Goal: Navigation & Orientation: Find specific page/section

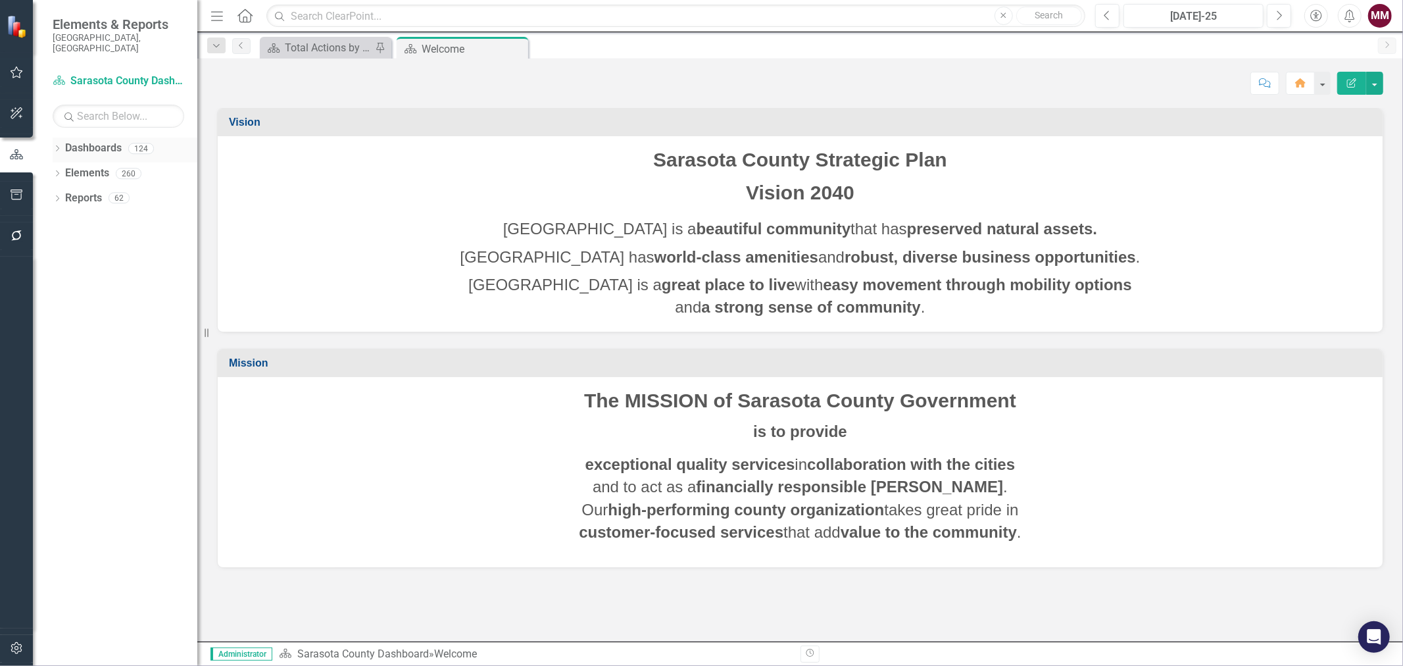
click at [57, 138] on div "Dropdown Dashboards 124" at bounding box center [125, 150] width 145 height 25
click at [57, 146] on icon "Dropdown" at bounding box center [57, 149] width 9 height 7
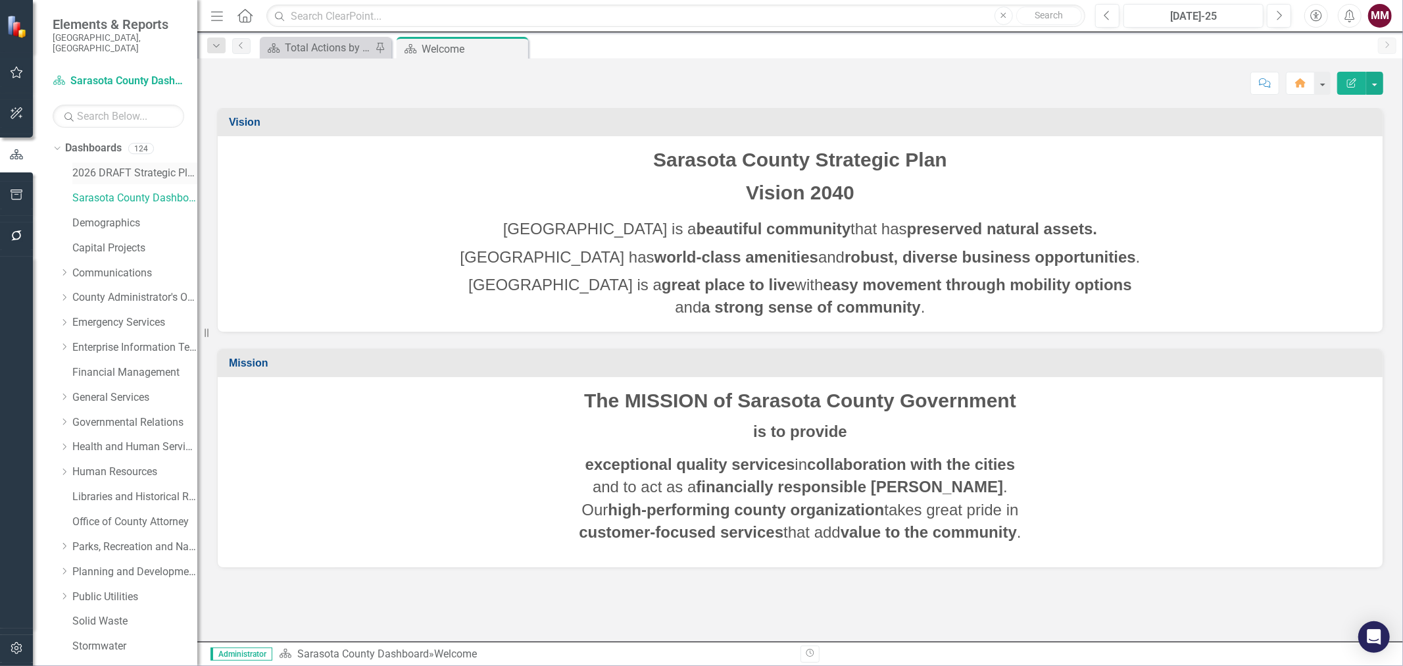
click at [90, 166] on link "2026 DRAFT Strategic Plan" at bounding box center [134, 173] width 125 height 15
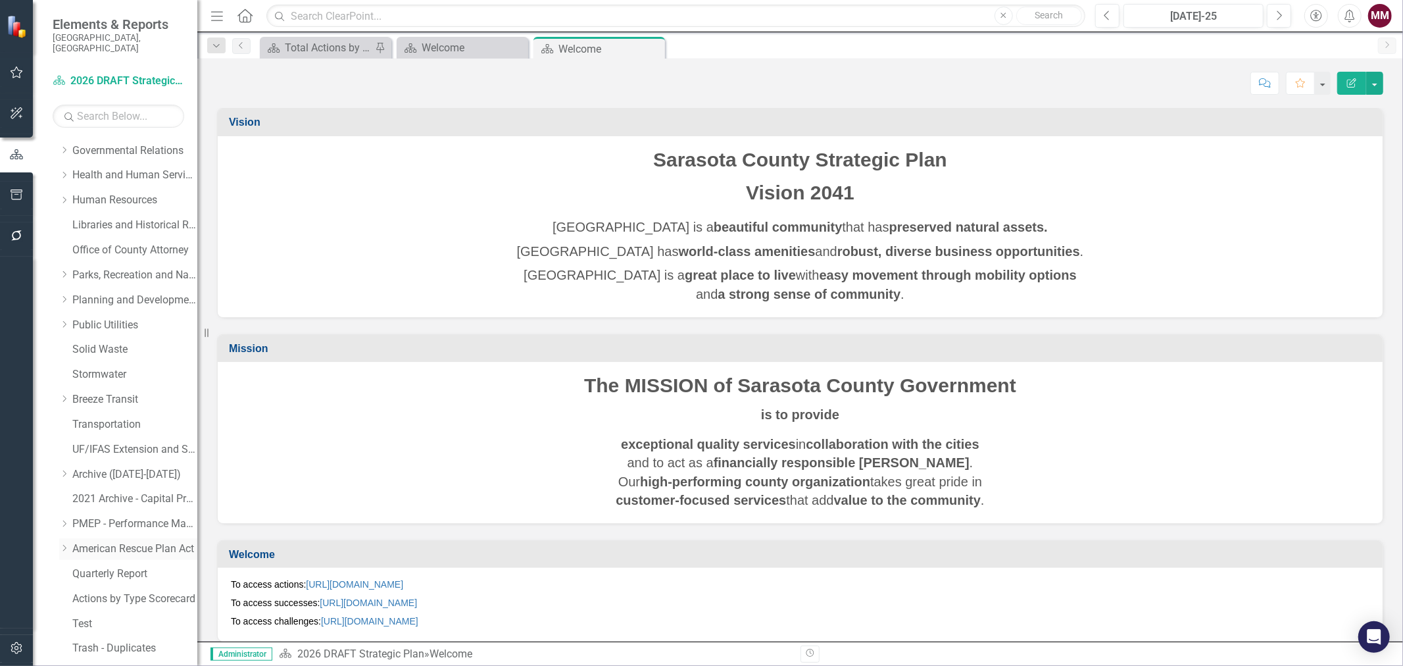
scroll to position [308, 0]
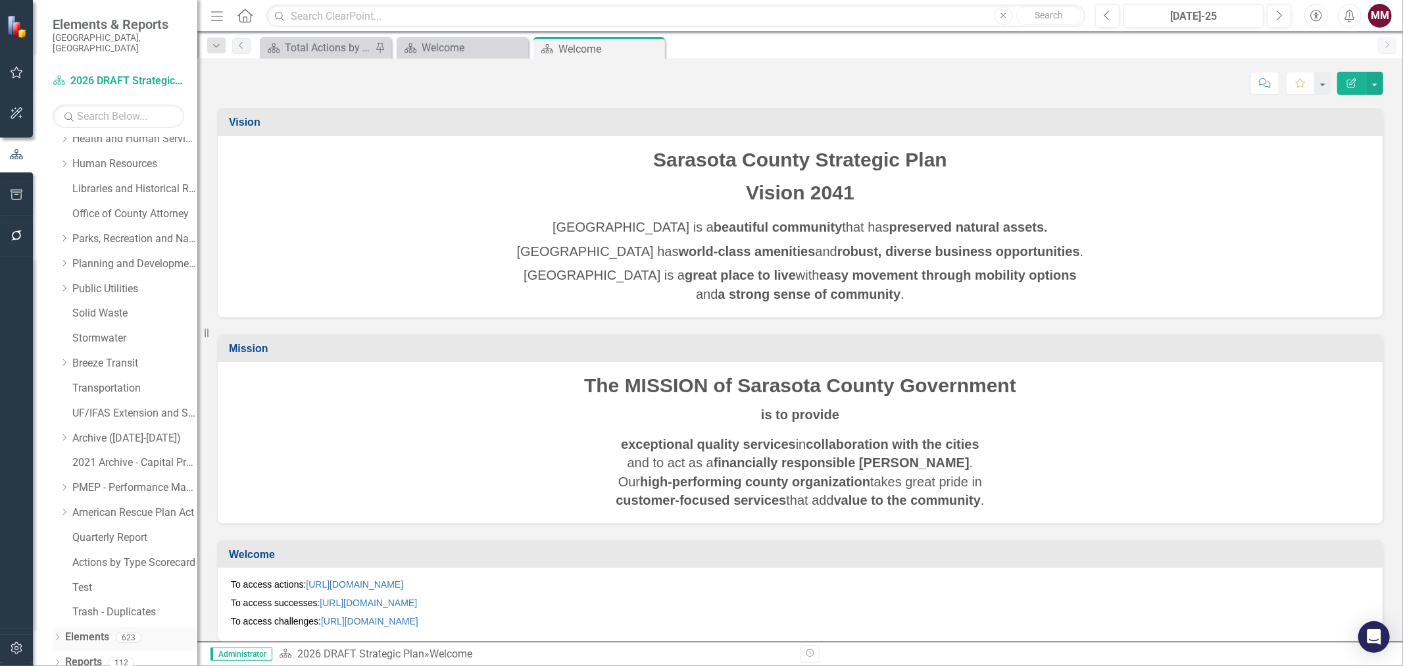
click at [57, 635] on icon "Dropdown" at bounding box center [57, 638] width 9 height 7
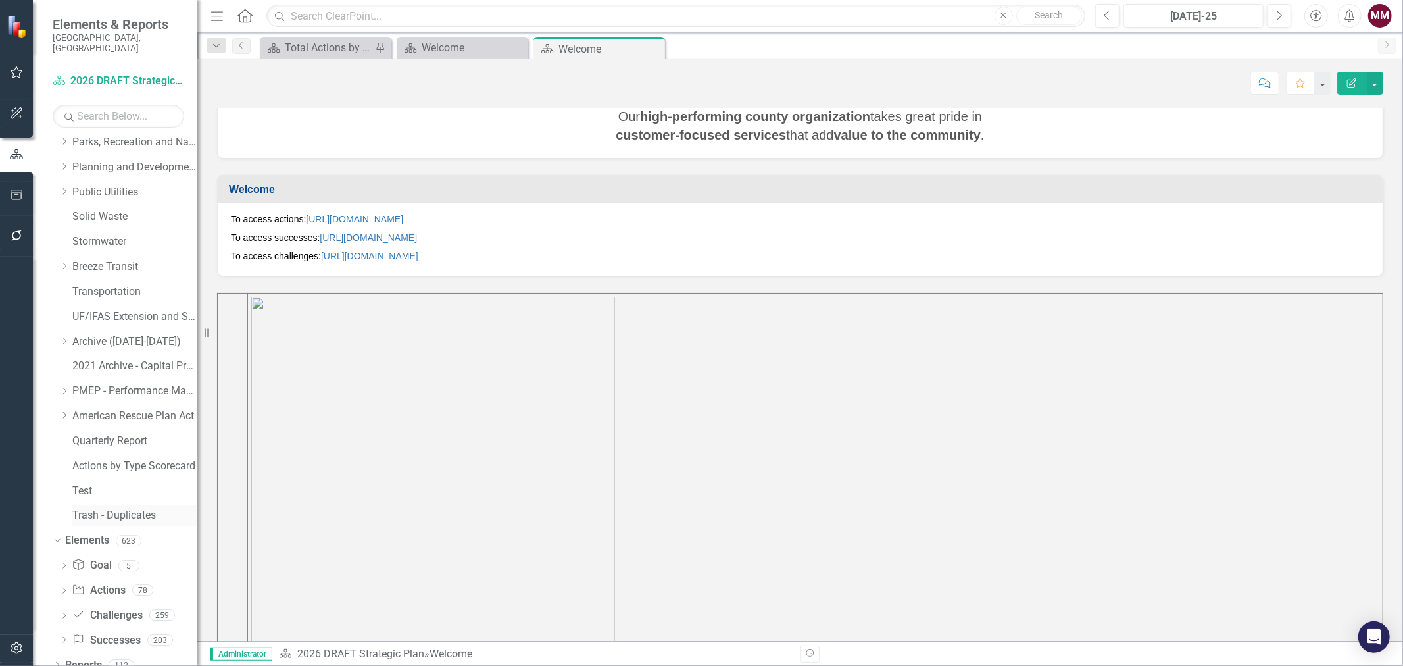
scroll to position [408, 0]
click at [97, 582] on link "Action Actions" at bounding box center [98, 587] width 53 height 15
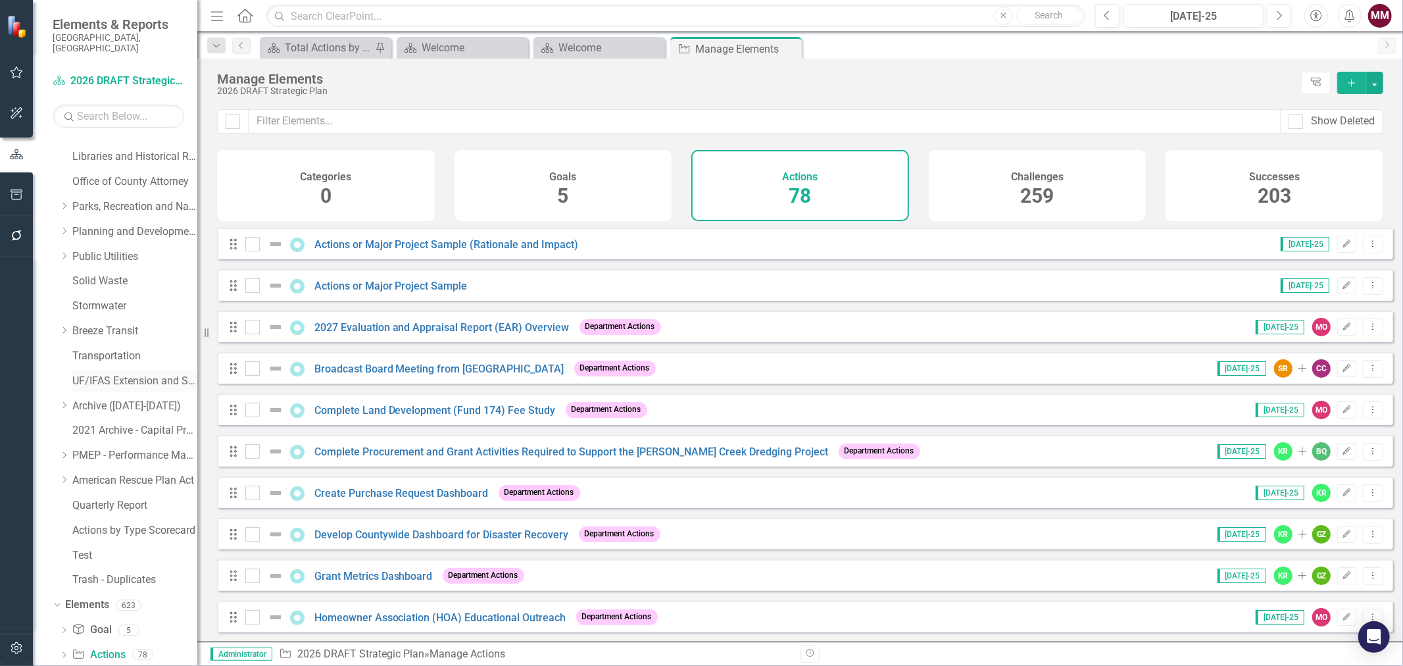
scroll to position [261, 0]
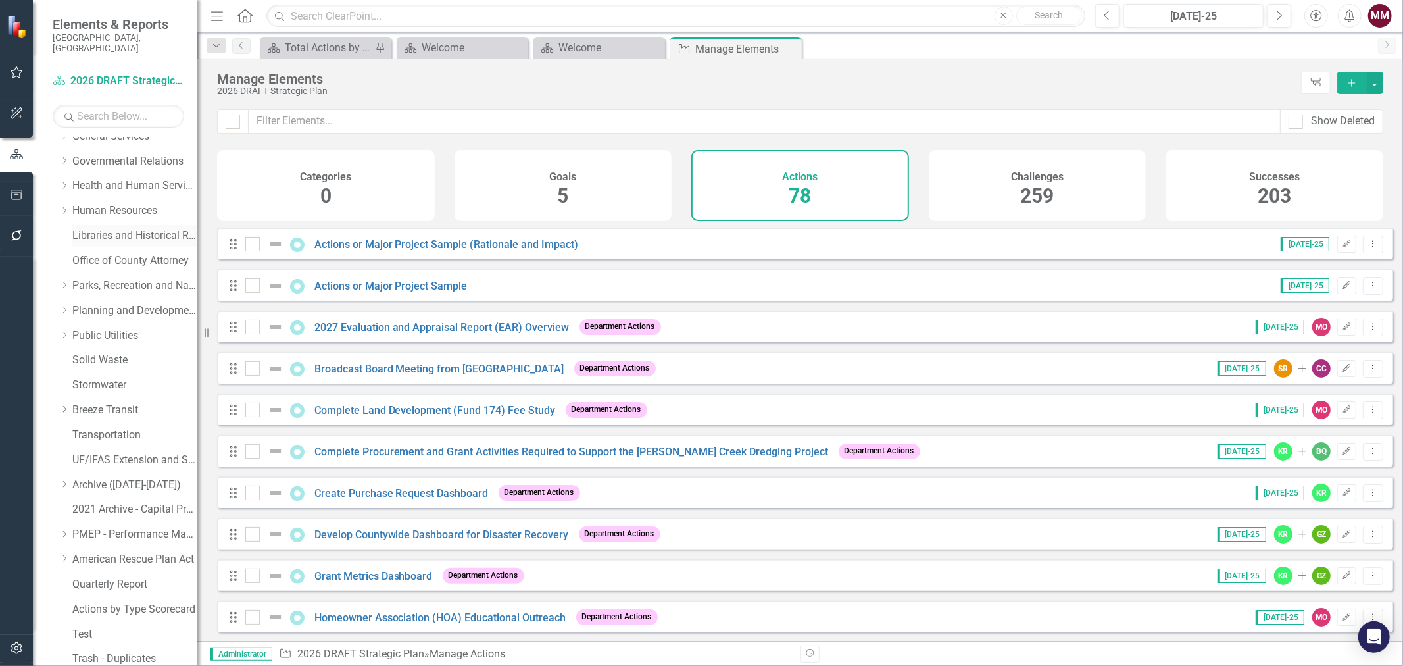
click at [121, 228] on link "Libraries and Historical Resources" at bounding box center [134, 235] width 125 height 15
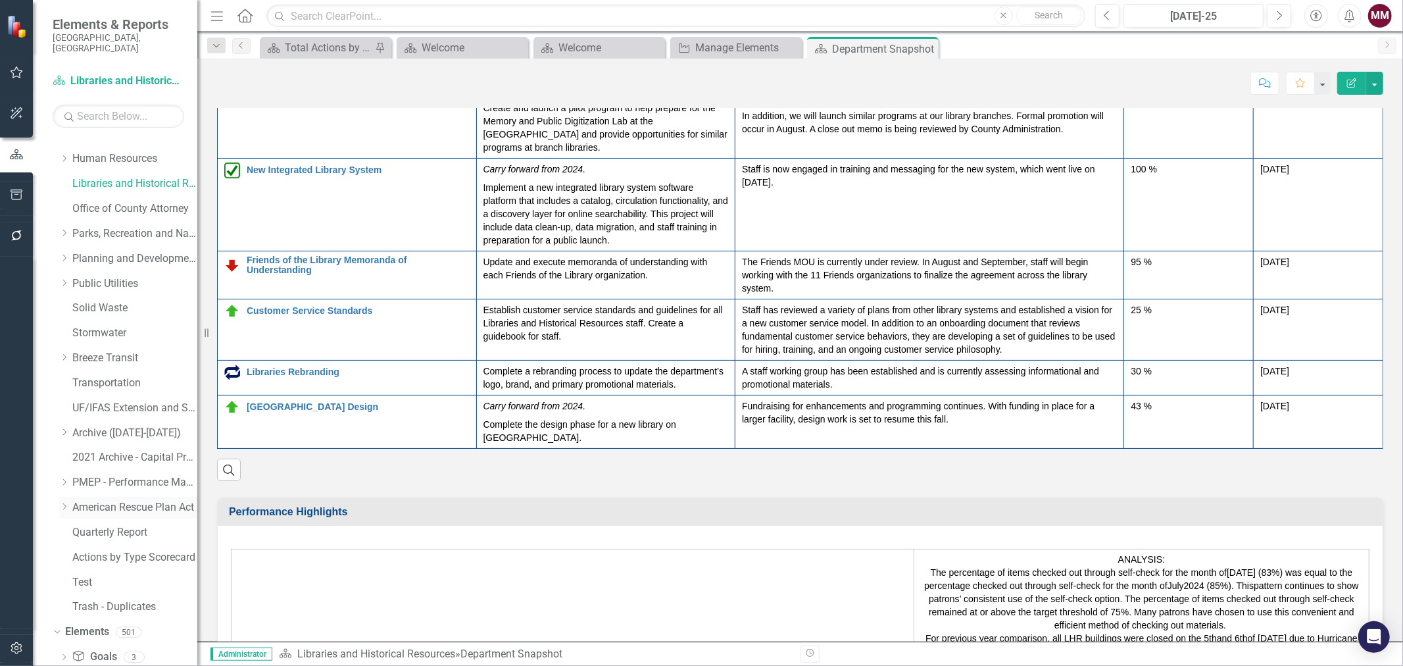
scroll to position [383, 0]
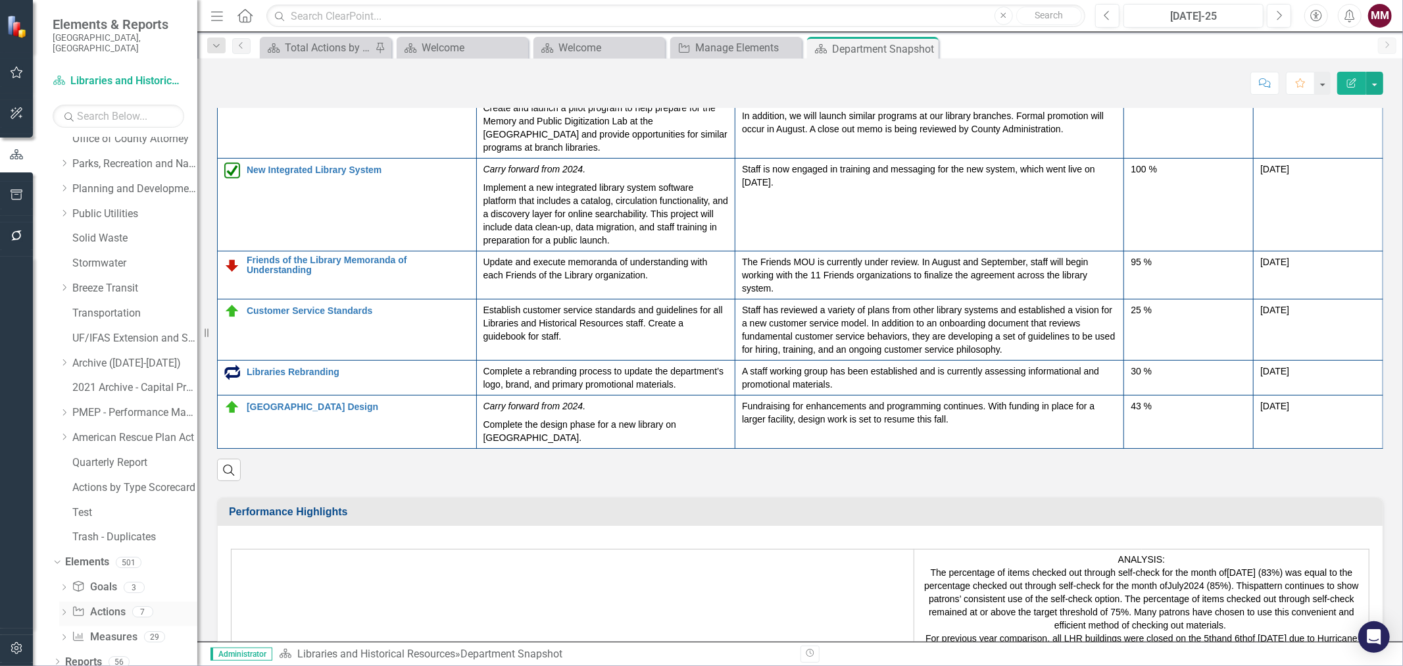
click at [110, 605] on link "Action Actions" at bounding box center [98, 612] width 53 height 15
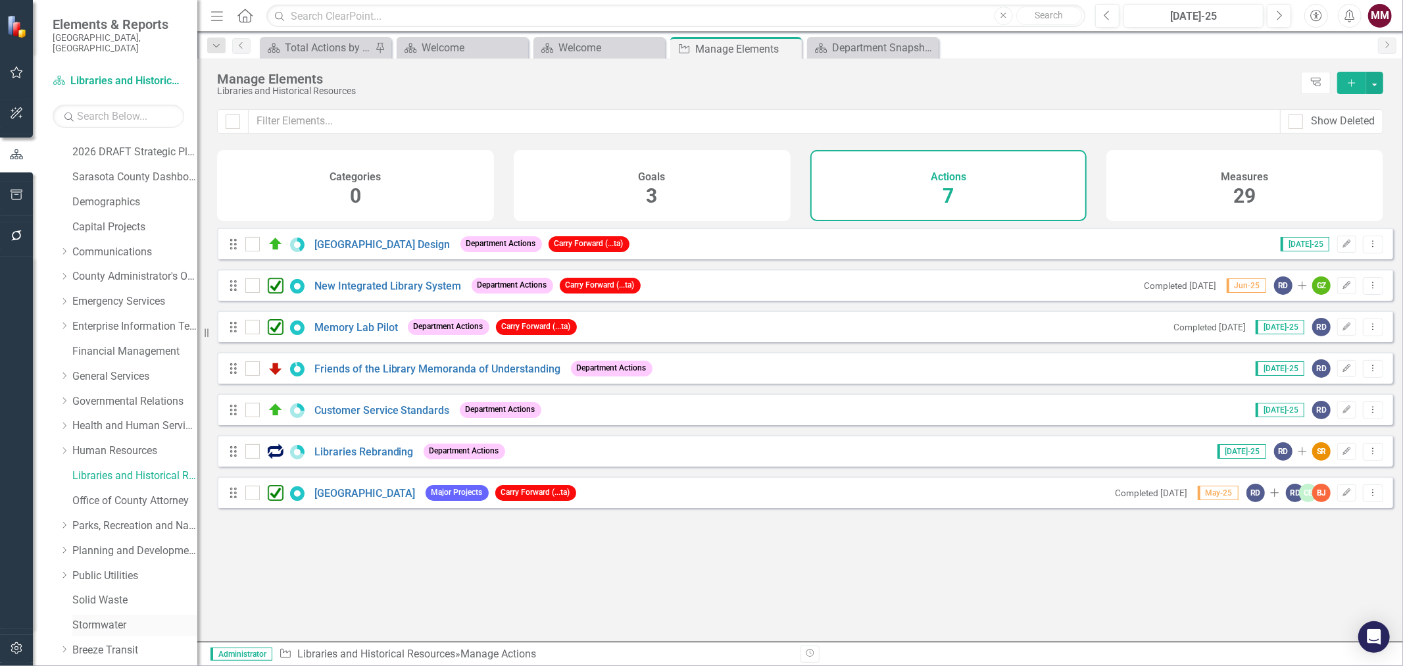
scroll to position [17, 0]
